Goal: Information Seeking & Learning: Learn about a topic

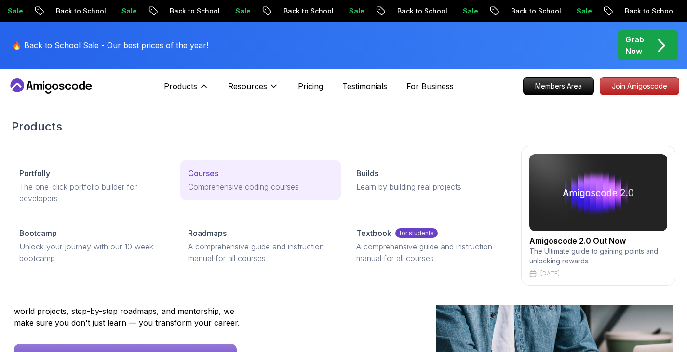
click at [204, 192] on p "Comprehensive coding courses" at bounding box center [261, 187] width 146 height 12
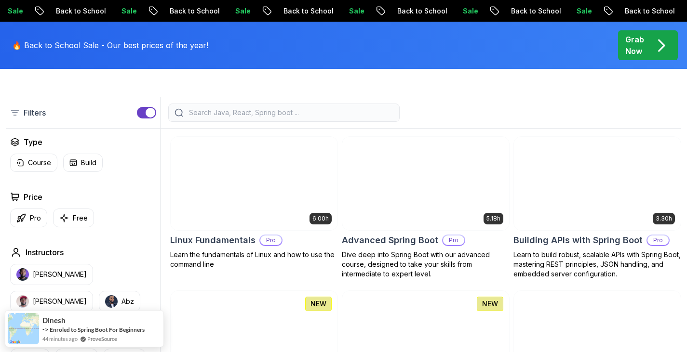
scroll to position [468, 0]
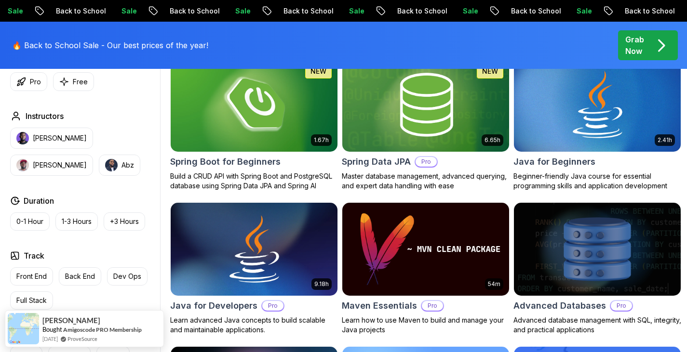
click at [638, 51] on p "Grab Now" at bounding box center [634, 45] width 19 height 23
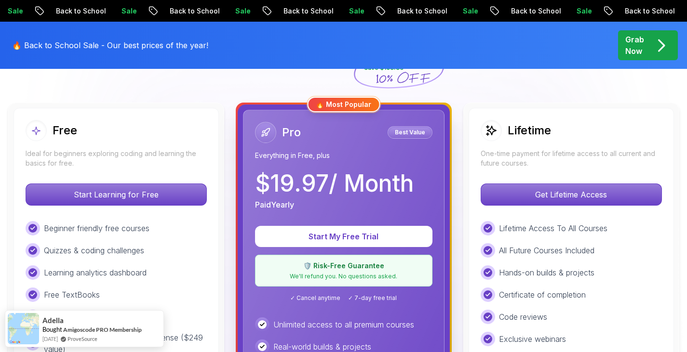
scroll to position [250, 0]
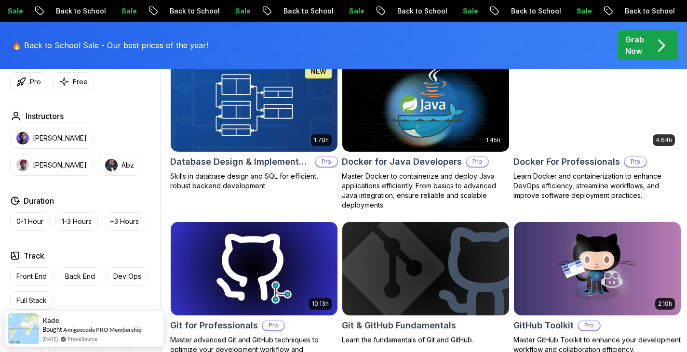
scroll to position [2602, 0]
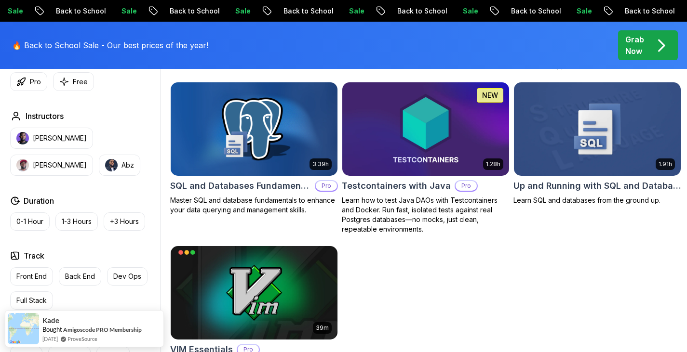
click at [242, 179] on h2 "SQL and Databases Fundamentals" at bounding box center [240, 185] width 141 height 13
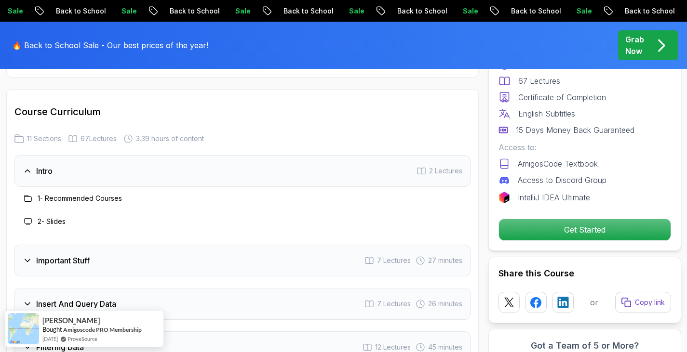
scroll to position [1301, 0]
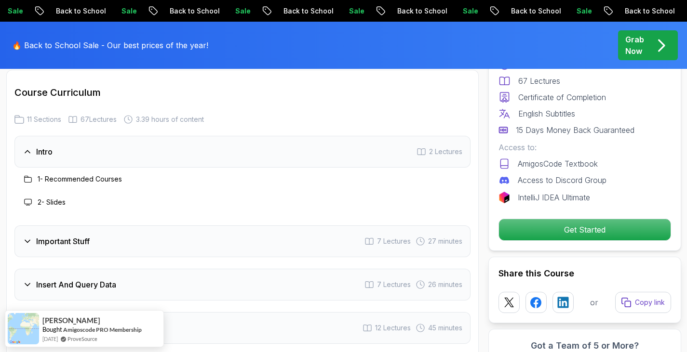
click at [123, 231] on div "Important Stuff 7 Lectures 27 minutes" at bounding box center [242, 242] width 456 height 32
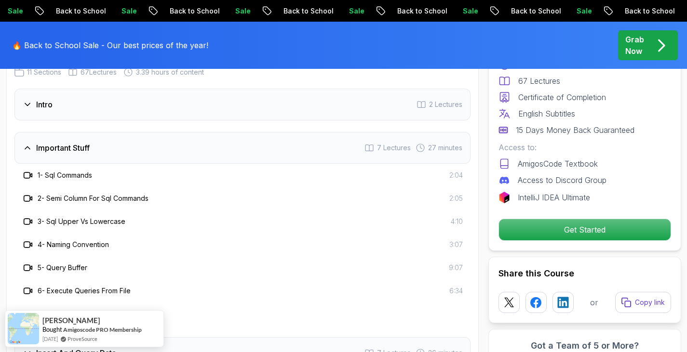
scroll to position [1349, 0]
click at [65, 142] on h3 "Important Stuff" at bounding box center [63, 148] width 54 height 12
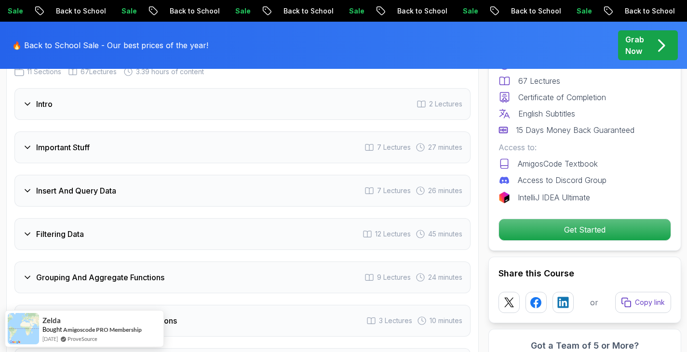
click at [67, 93] on div "Intro 2 Lectures" at bounding box center [242, 104] width 456 height 32
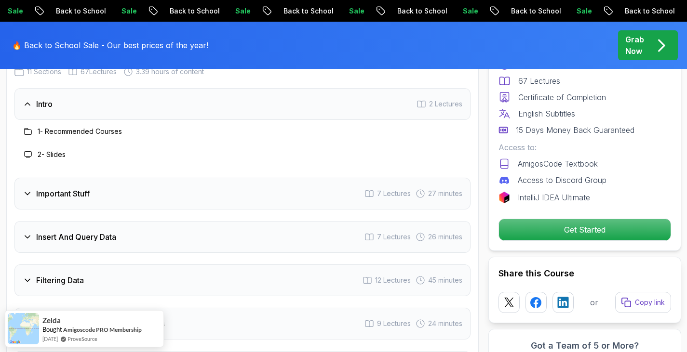
click at [67, 93] on div "Intro 2 Lectures" at bounding box center [242, 104] width 456 height 32
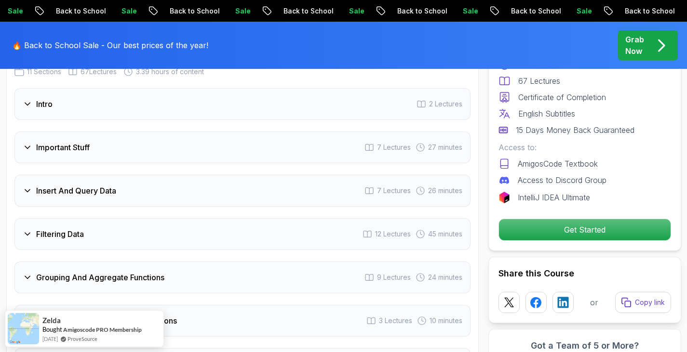
click at [89, 142] on h3 "Important Stuff" at bounding box center [63, 148] width 54 height 12
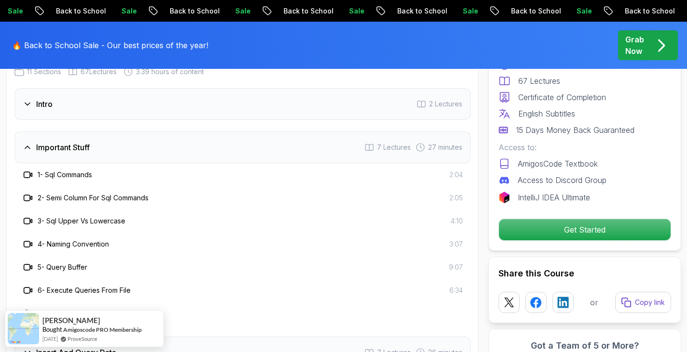
click at [69, 142] on h3 "Important Stuff" at bounding box center [63, 148] width 54 height 12
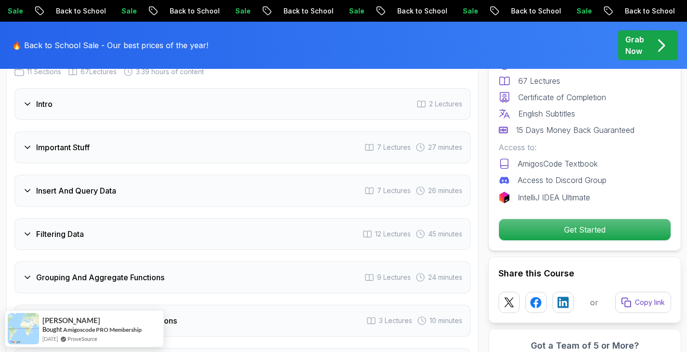
click at [91, 185] on h3 "Insert And Query Data" at bounding box center [76, 191] width 80 height 12
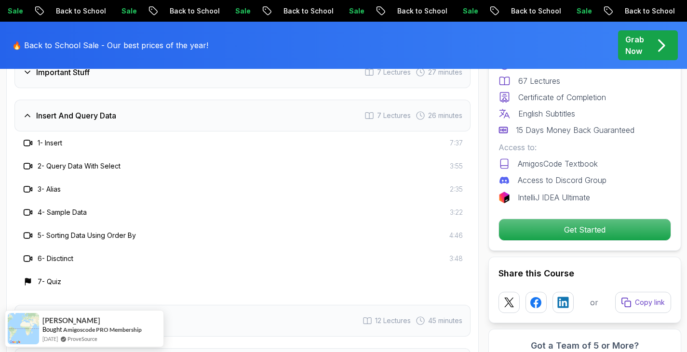
scroll to position [1426, 0]
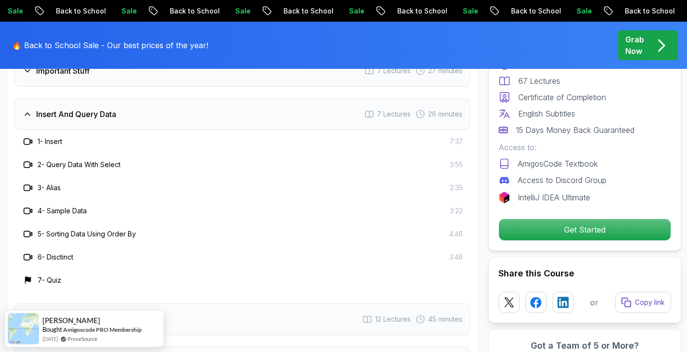
click at [82, 108] on h3 "Insert And Query Data" at bounding box center [76, 114] width 80 height 12
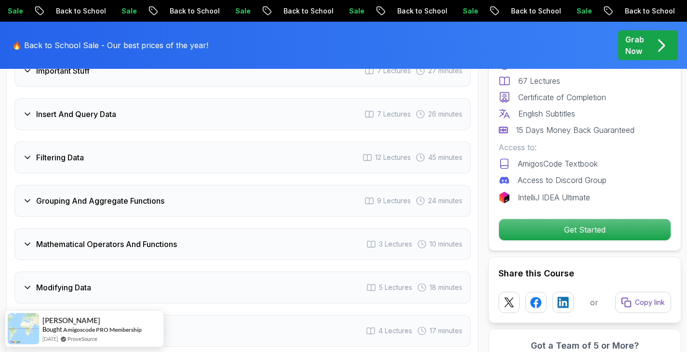
click at [107, 197] on div "Grouping And Aggregate Functions 9 Lectures 24 minutes" at bounding box center [242, 201] width 456 height 32
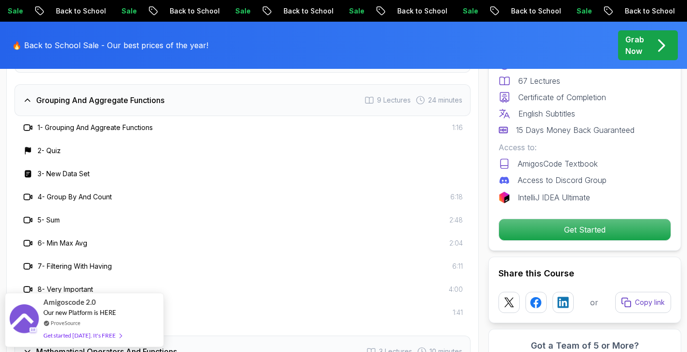
scroll to position [1526, 0]
click at [100, 95] on div "Grouping And Aggregate Functions 9 Lectures 24 minutes" at bounding box center [242, 101] width 456 height 32
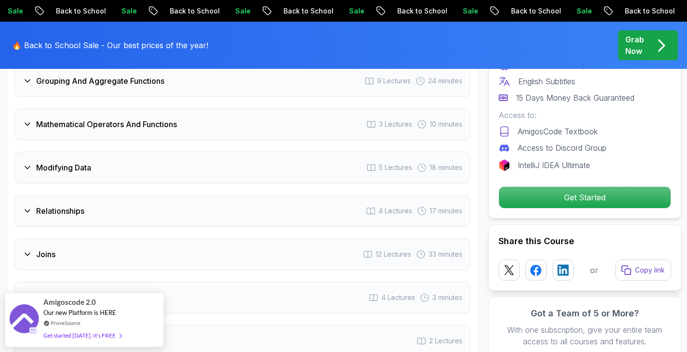
scroll to position [1546, 0]
click at [85, 161] on h3 "Modifying Data" at bounding box center [63, 167] width 55 height 12
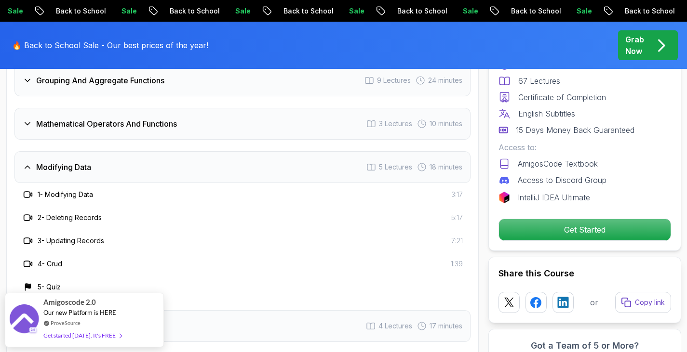
click at [85, 161] on h3 "Modifying Data" at bounding box center [63, 167] width 55 height 12
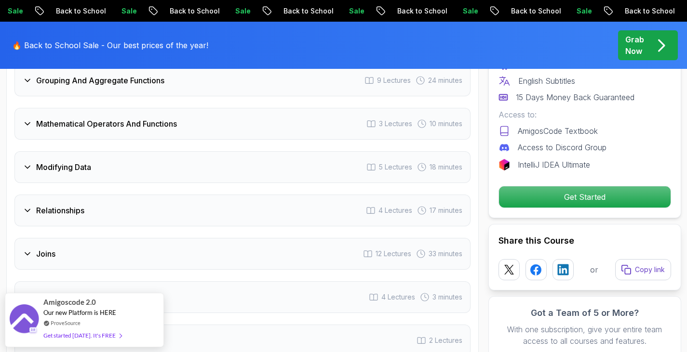
click at [78, 205] on h3 "Relationships" at bounding box center [60, 211] width 48 height 12
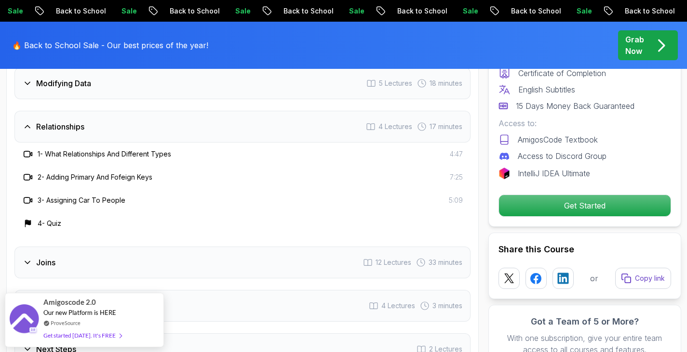
scroll to position [1630, 0]
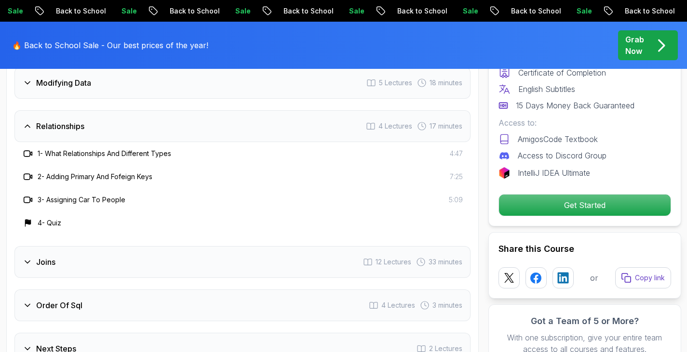
click at [60, 121] on h3 "Relationships" at bounding box center [60, 127] width 48 height 12
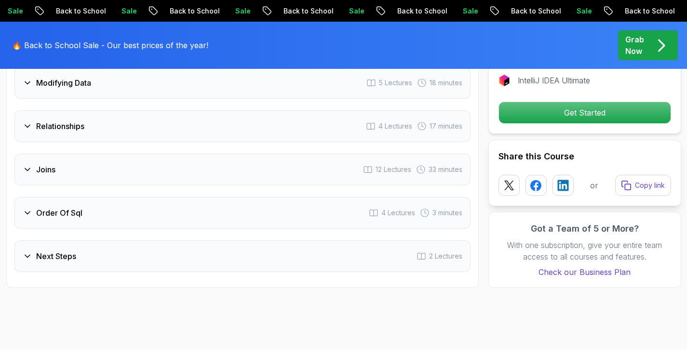
click at [66, 164] on div "Joins 12 Lectures 33 minutes" at bounding box center [242, 170] width 456 height 32
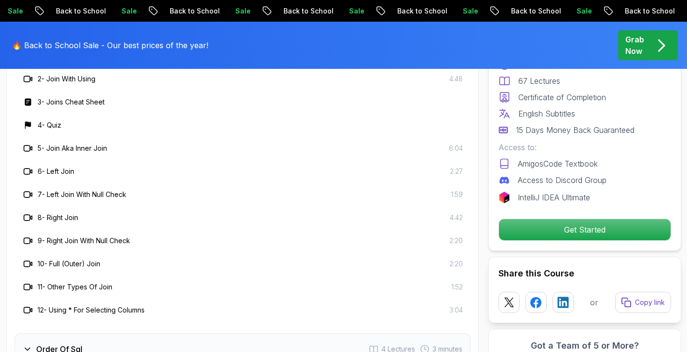
scroll to position [1631, 0]
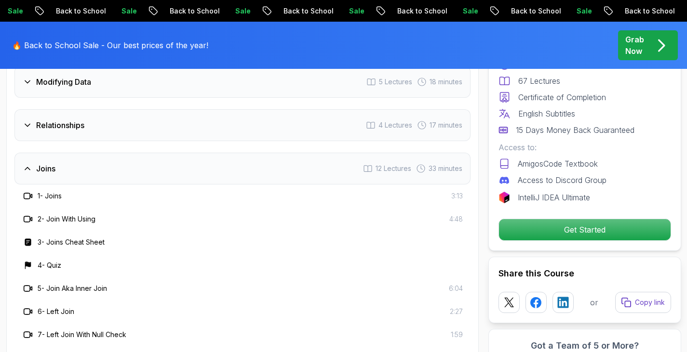
click at [52, 163] on h3 "Joins" at bounding box center [45, 169] width 19 height 12
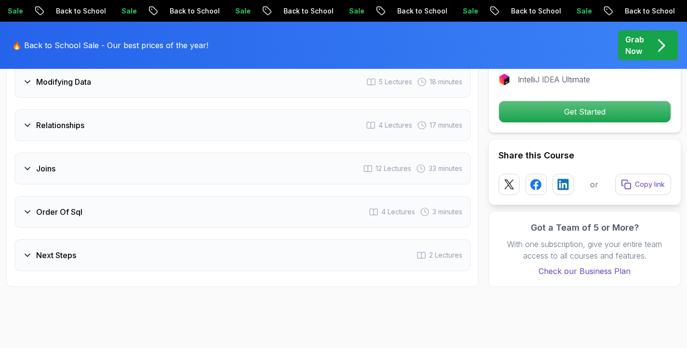
click at [64, 206] on h3 "Order Of Sql" at bounding box center [59, 212] width 46 height 12
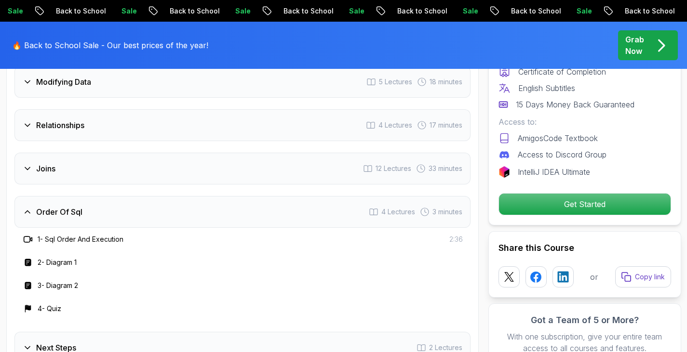
click at [42, 206] on h3 "Order Of Sql" at bounding box center [59, 212] width 46 height 12
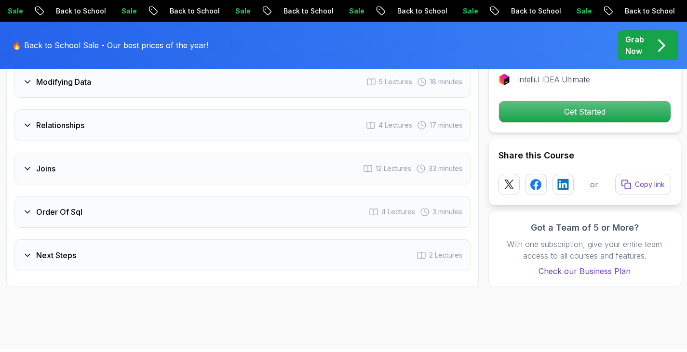
click at [63, 250] on h3 "Next Steps" at bounding box center [56, 256] width 40 height 12
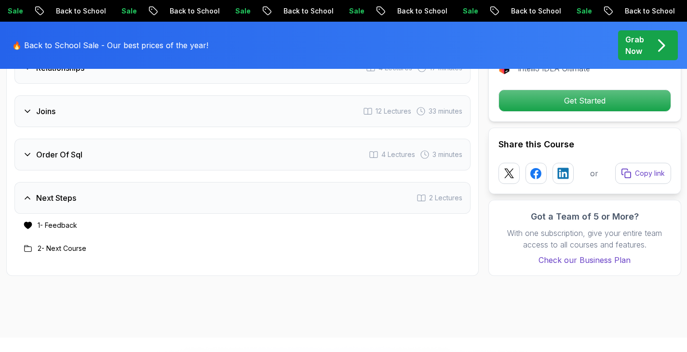
scroll to position [1689, 0]
click at [60, 192] on h3 "Next Steps" at bounding box center [56, 198] width 40 height 12
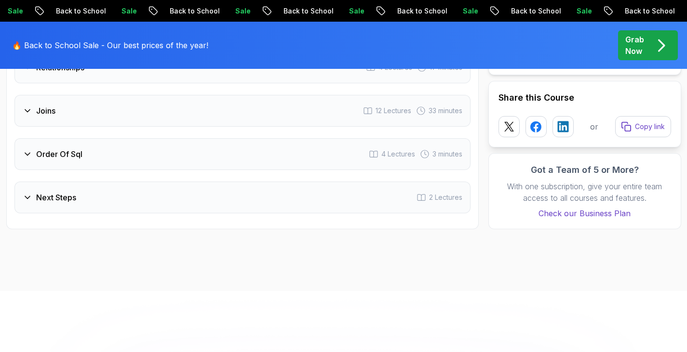
click at [60, 192] on h3 "Next Steps" at bounding box center [56, 198] width 40 height 12
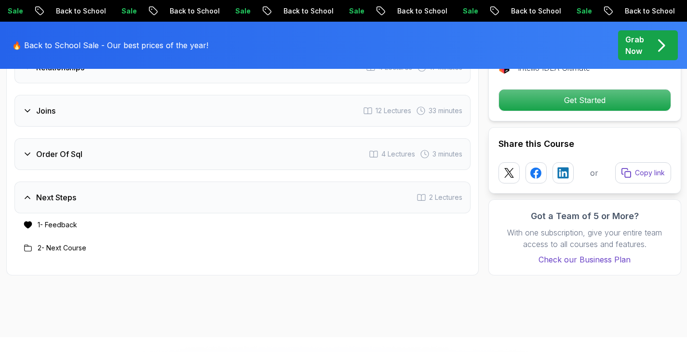
click at [61, 243] on h3 "2 - Next Course" at bounding box center [62, 248] width 49 height 10
click at [50, 195] on div "Next Steps 2 Lectures" at bounding box center [242, 198] width 456 height 32
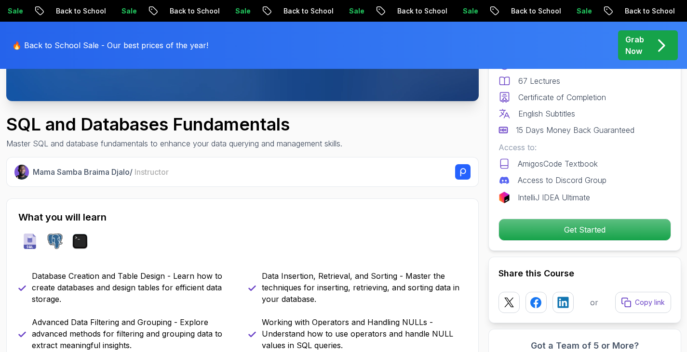
scroll to position [290, 0]
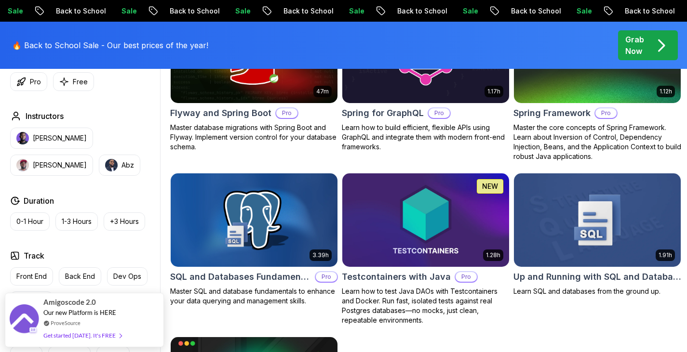
scroll to position [2511, 0]
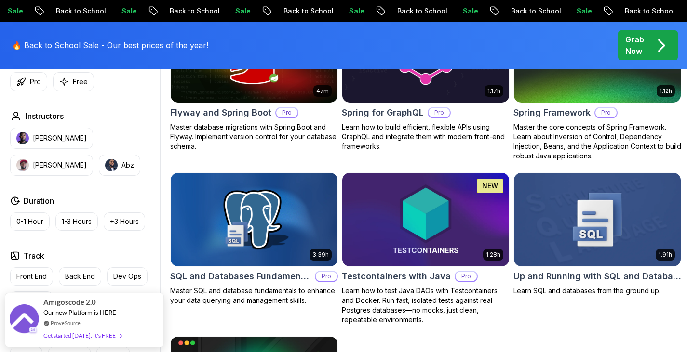
click at [559, 270] on h2 "Up and Running with SQL and Databases" at bounding box center [597, 276] width 168 height 13
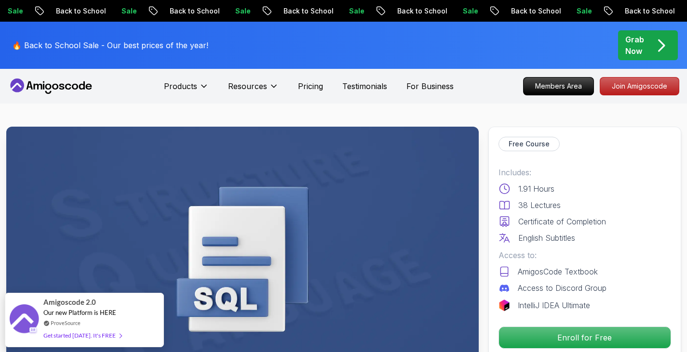
scroll to position [1, 0]
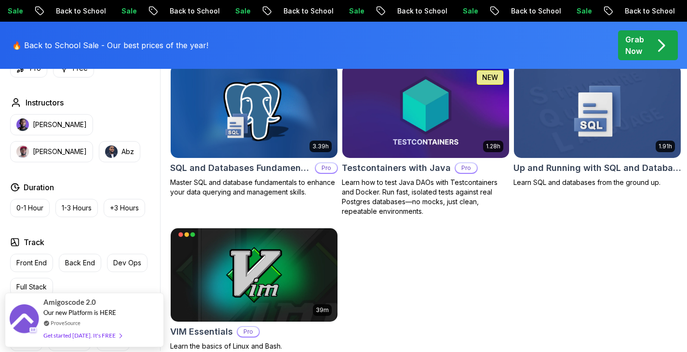
scroll to position [2550, 0]
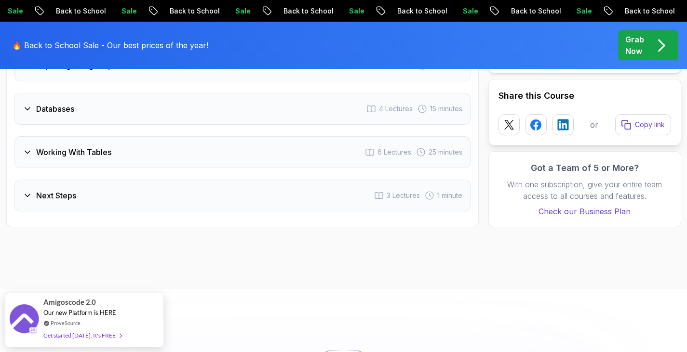
scroll to position [1497, 0]
click at [131, 198] on div "Next Steps 3 Lectures 1 minute" at bounding box center [242, 194] width 456 height 32
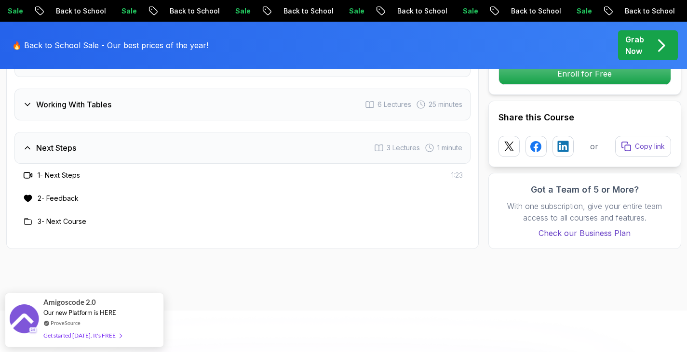
scroll to position [1451, 0]
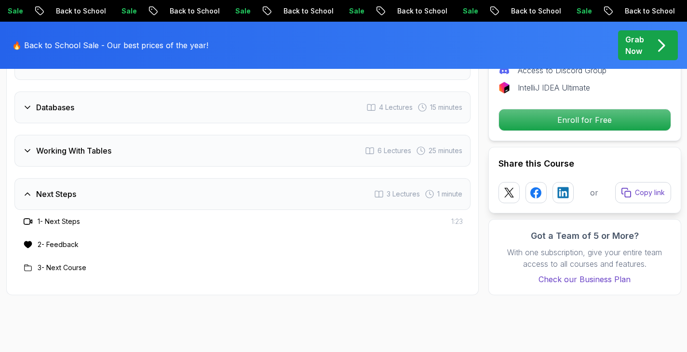
click at [74, 190] on h3 "Next Steps" at bounding box center [56, 194] width 40 height 12
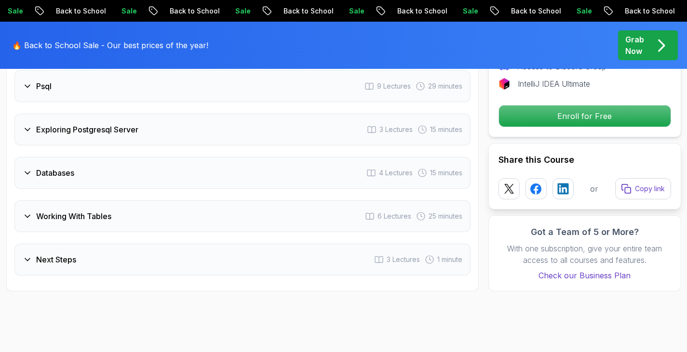
scroll to position [1385, 0]
click at [69, 221] on h3 "Working With Tables" at bounding box center [73, 217] width 75 height 12
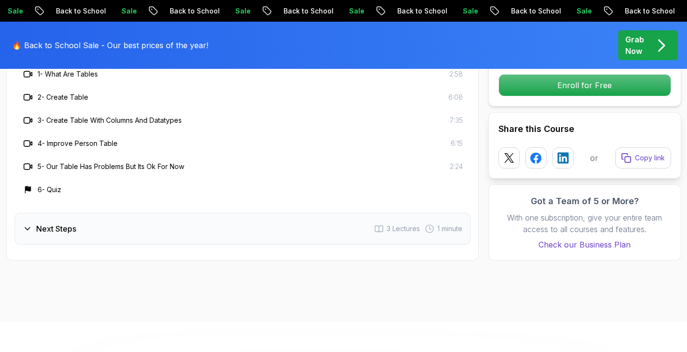
scroll to position [1555, 0]
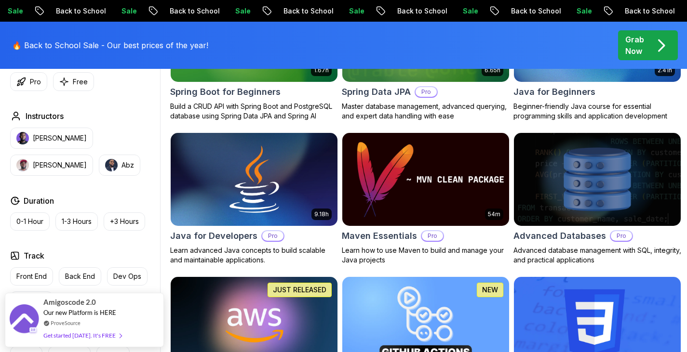
scroll to position [537, 0]
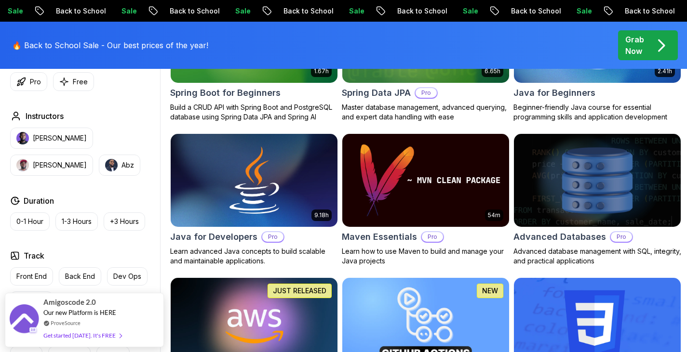
click at [556, 236] on h2 "Advanced Databases" at bounding box center [559, 236] width 93 height 13
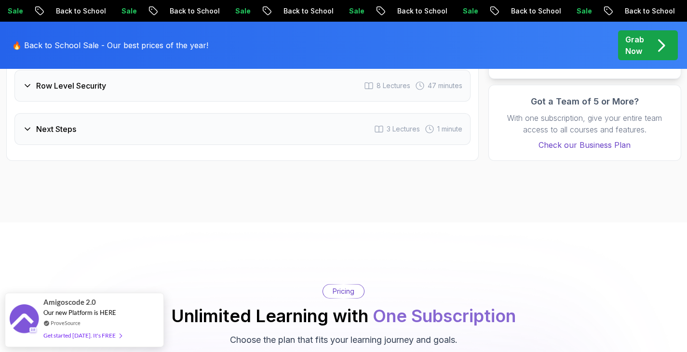
scroll to position [2388, 0]
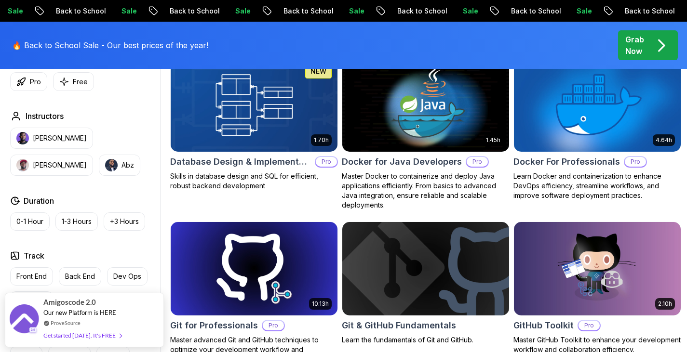
scroll to position [2602, 0]
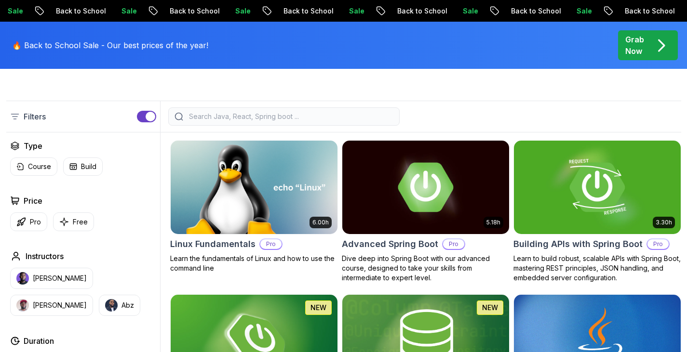
scroll to position [1215, 0]
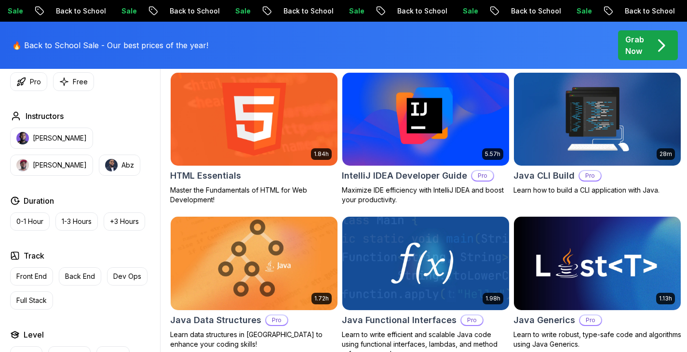
click at [192, 283] on img at bounding box center [253, 264] width 175 height 98
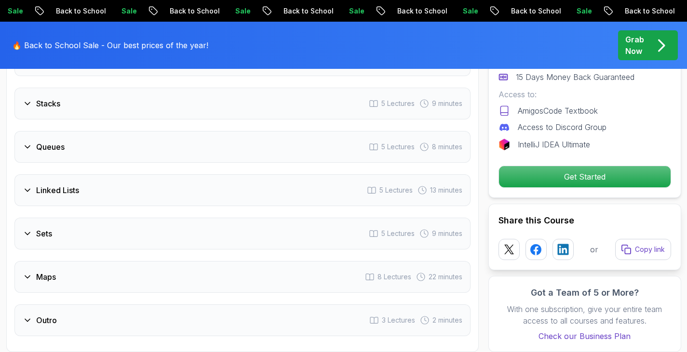
scroll to position [1555, 0]
click at [111, 180] on div "Linked Lists 5 Lectures 13 minutes" at bounding box center [242, 191] width 456 height 32
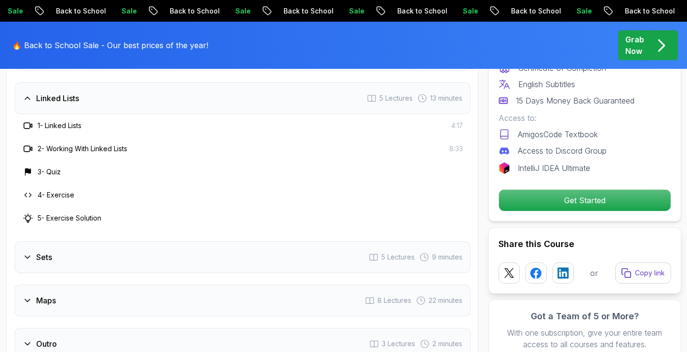
scroll to position [1463, 0]
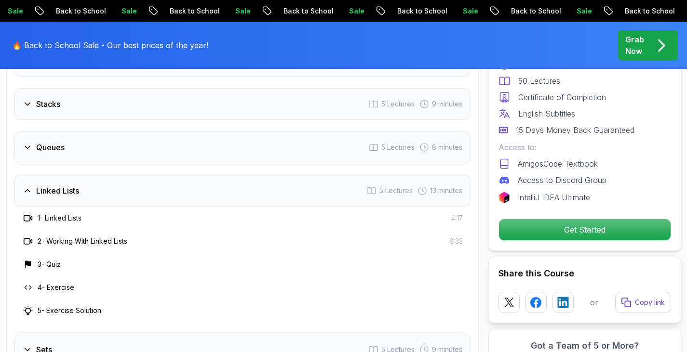
click at [111, 180] on div "Linked Lists 5 Lectures 13 minutes" at bounding box center [242, 191] width 456 height 32
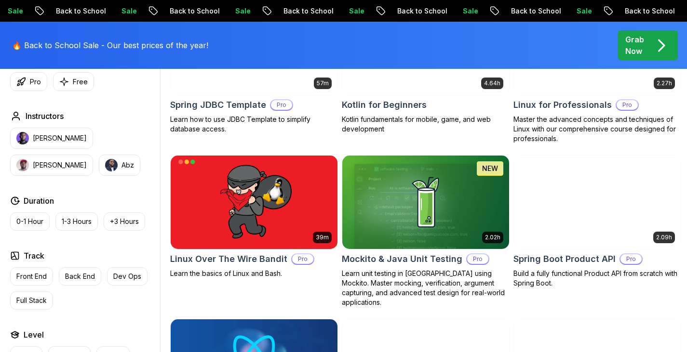
scroll to position [1792, 0]
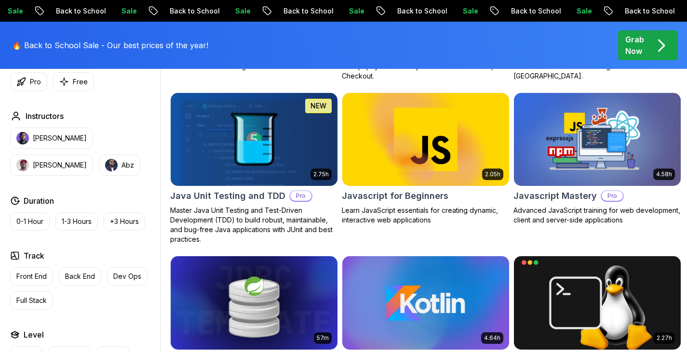
click at [542, 195] on h2 "Javascript Mastery" at bounding box center [554, 195] width 83 height 13
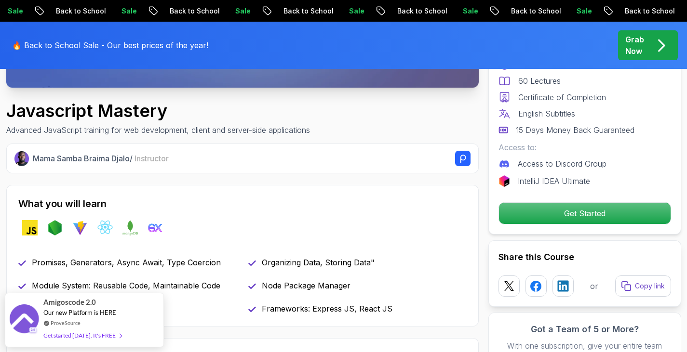
scroll to position [305, 0]
click at [86, 311] on span "Our new Platform is HERE" at bounding box center [79, 308] width 73 height 8
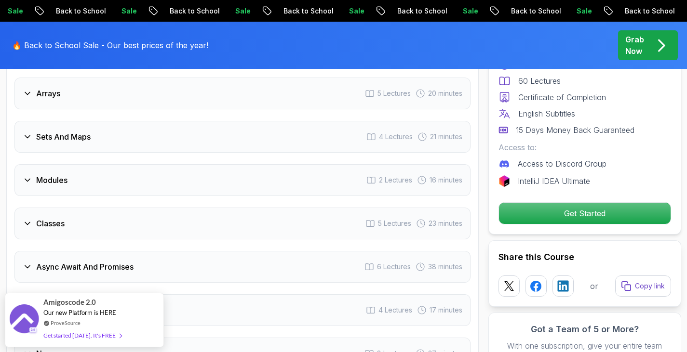
scroll to position [1210, 0]
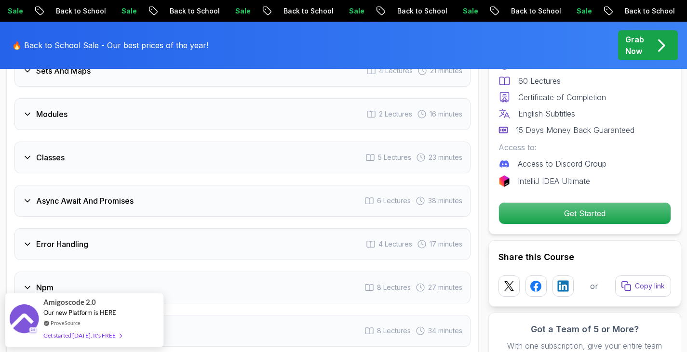
click at [90, 201] on h3 "Async Await And Promises" at bounding box center [84, 201] width 97 height 12
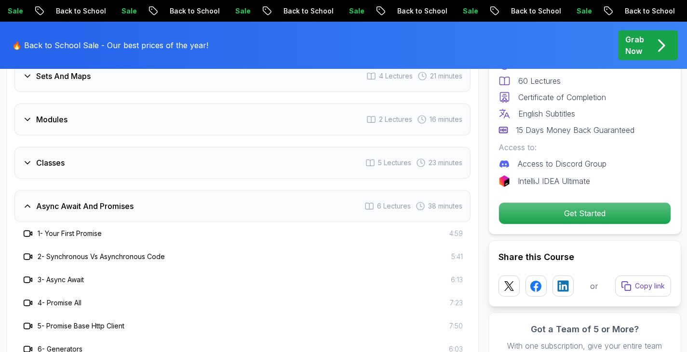
scroll to position [1177, 0]
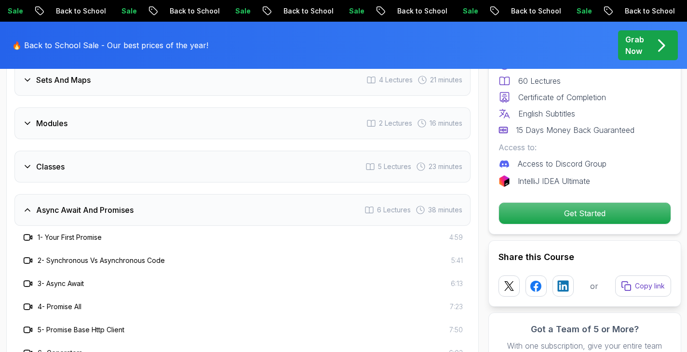
click at [66, 169] on div "Classes 5 Lectures 23 minutes" at bounding box center [242, 167] width 456 height 32
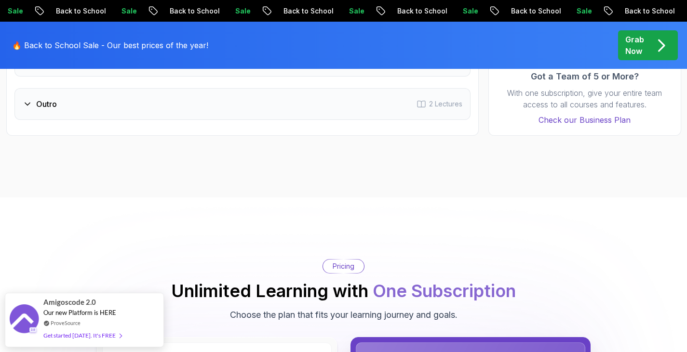
scroll to position [1598, 0]
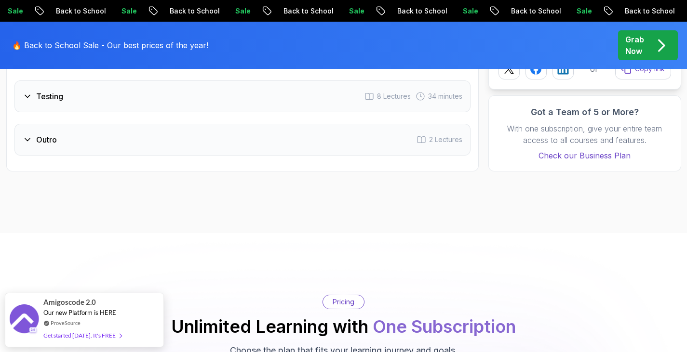
click at [44, 138] on h3 "Outro" at bounding box center [46, 140] width 21 height 12
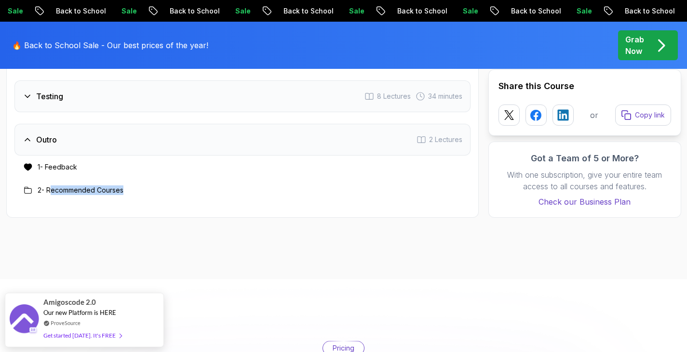
drag, startPoint x: 51, startPoint y: 191, endPoint x: 159, endPoint y: 193, distance: 108.5
click at [159, 193] on div "2 - Recommended Courses" at bounding box center [242, 191] width 441 height 12
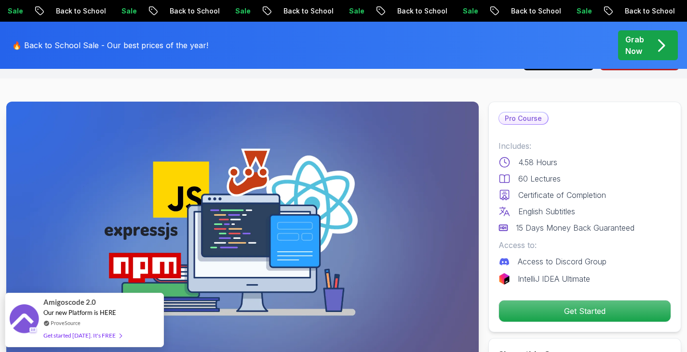
scroll to position [0, 0]
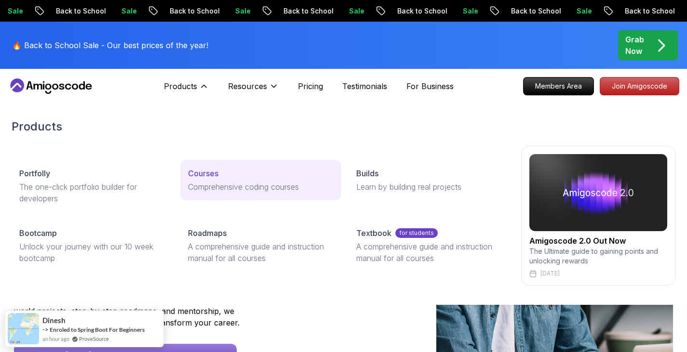
click at [215, 176] on p "Courses" at bounding box center [203, 174] width 30 height 12
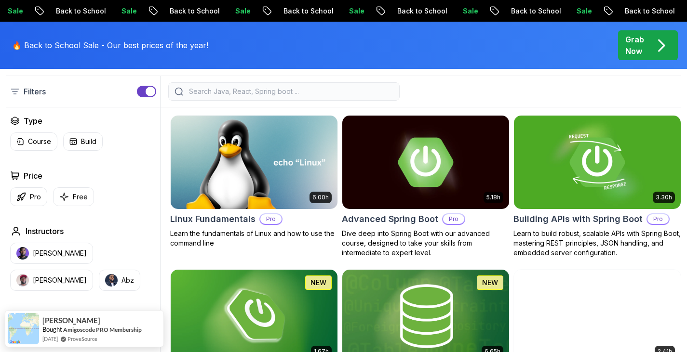
scroll to position [252, 0]
